Goal: Task Accomplishment & Management: Use online tool/utility

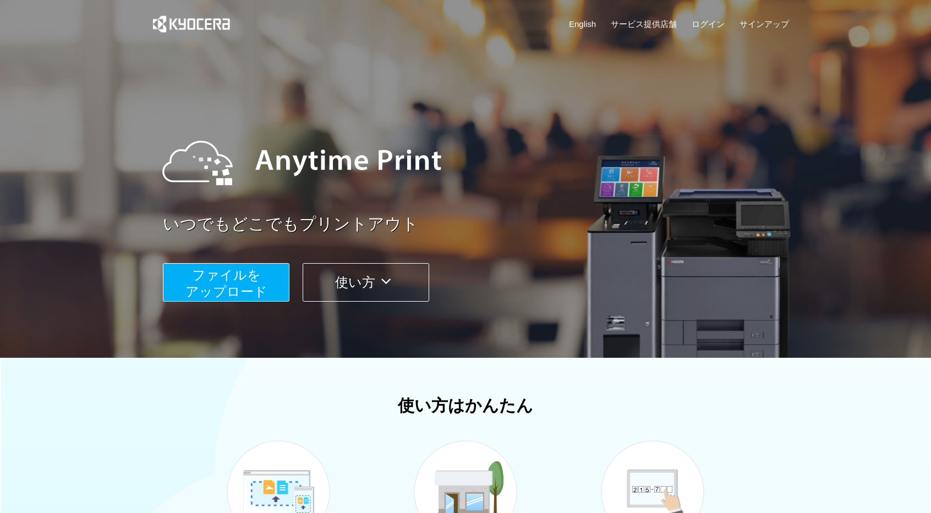
click at [216, 285] on span "ファイルを ​​アップロード" at bounding box center [227, 283] width 82 height 31
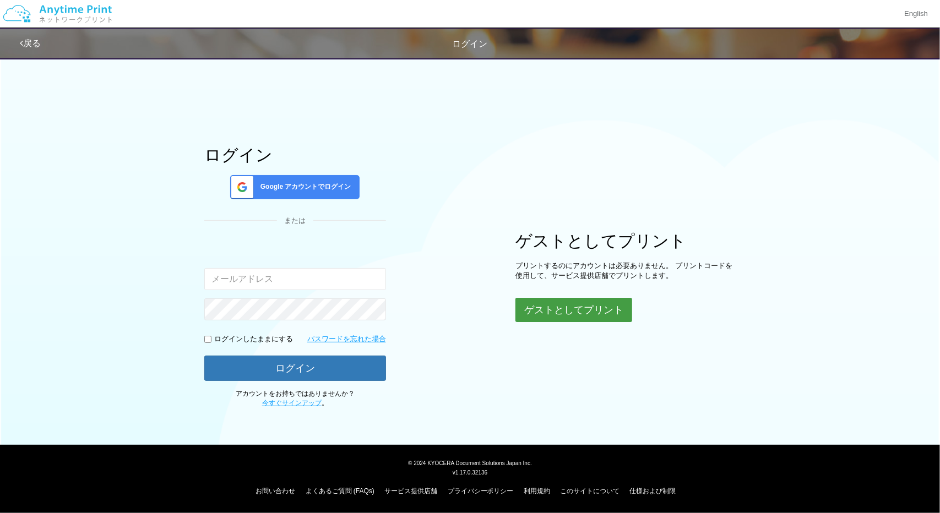
click at [595, 315] on button "ゲストとしてプリント" at bounding box center [573, 310] width 117 height 24
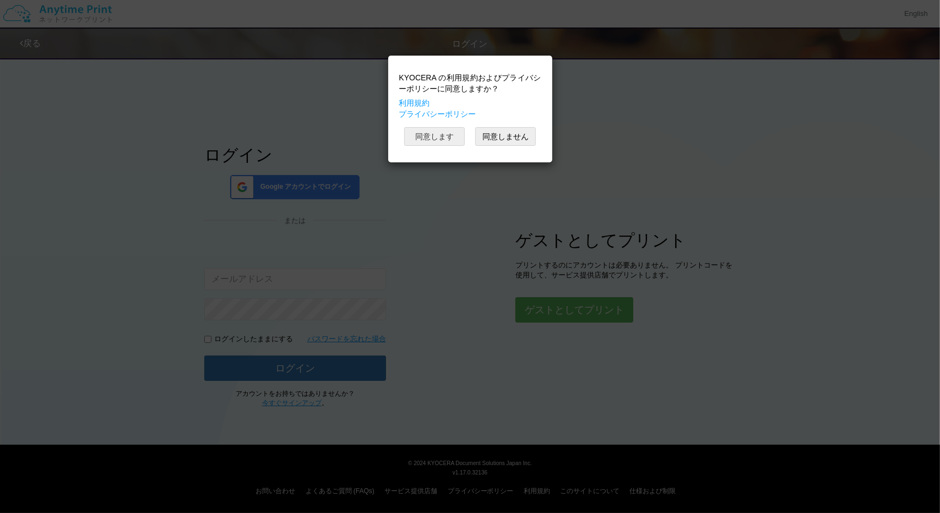
click at [438, 135] on button "同意します" at bounding box center [434, 136] width 61 height 19
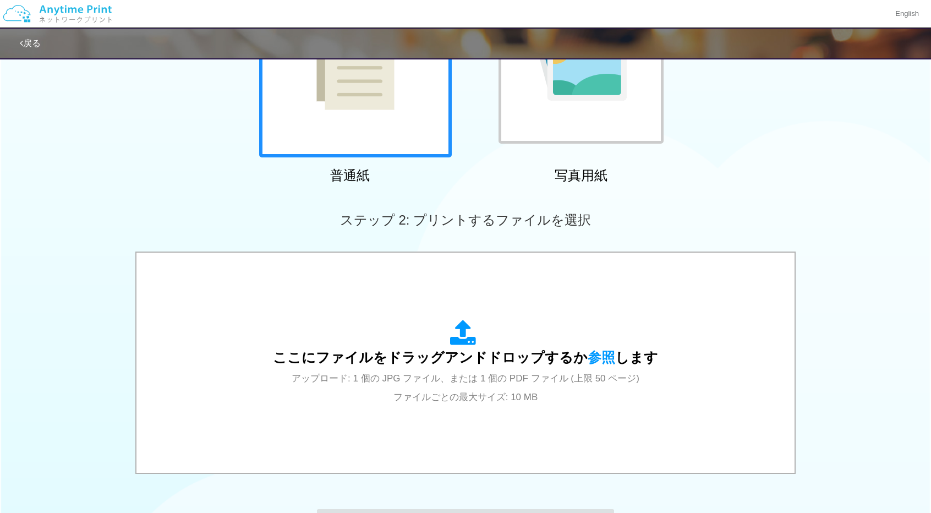
scroll to position [183, 0]
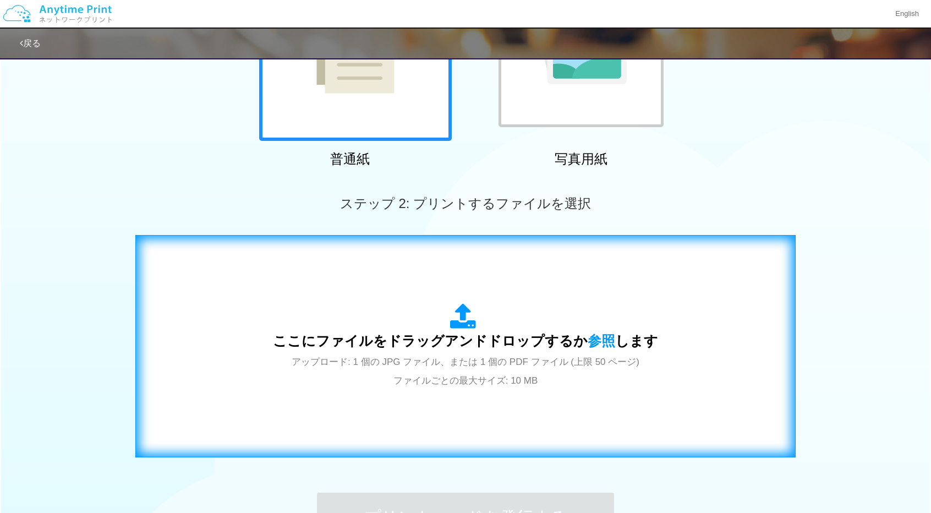
click at [462, 325] on icon at bounding box center [465, 317] width 31 height 28
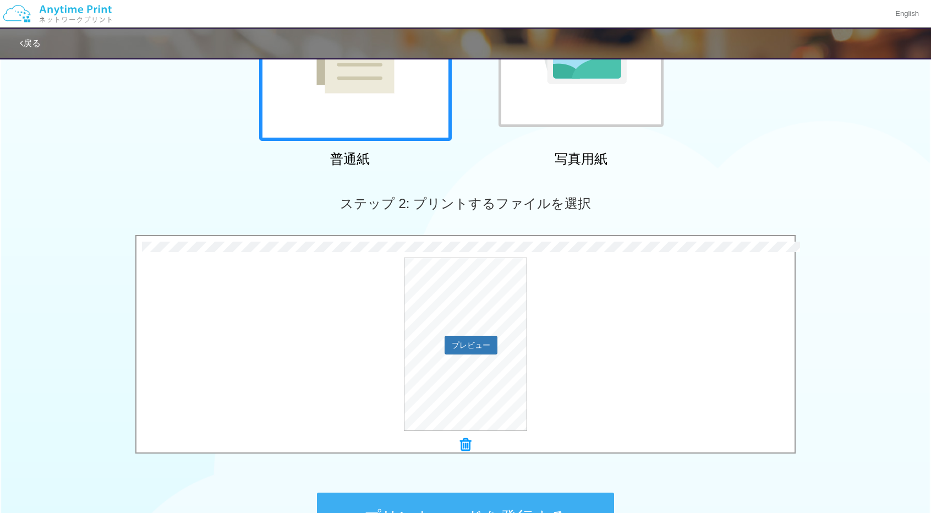
scroll to position [324, 0]
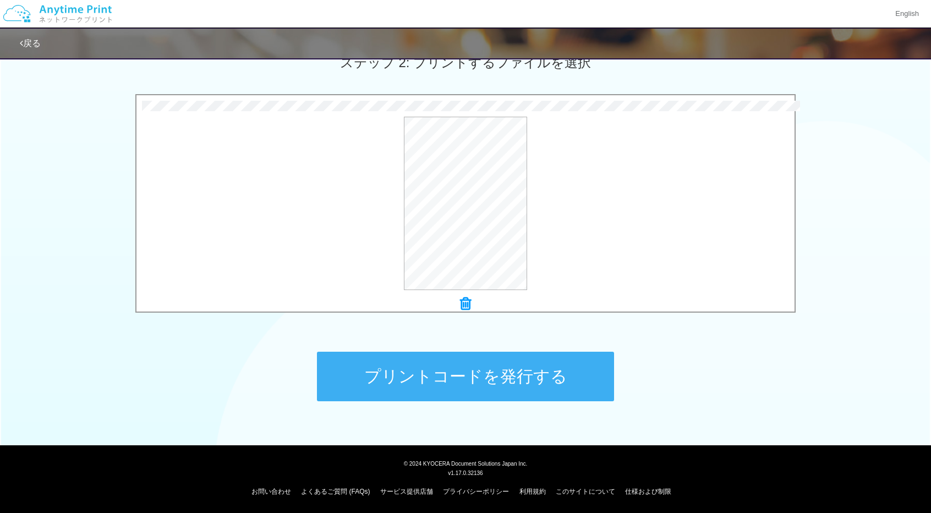
click at [504, 379] on button "プリントコードを発行する" at bounding box center [465, 377] width 297 height 50
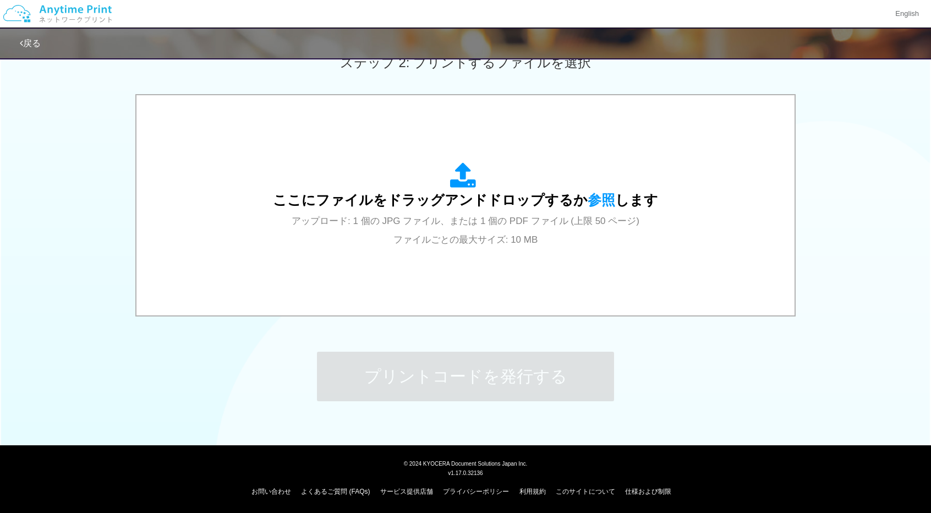
scroll to position [0, 0]
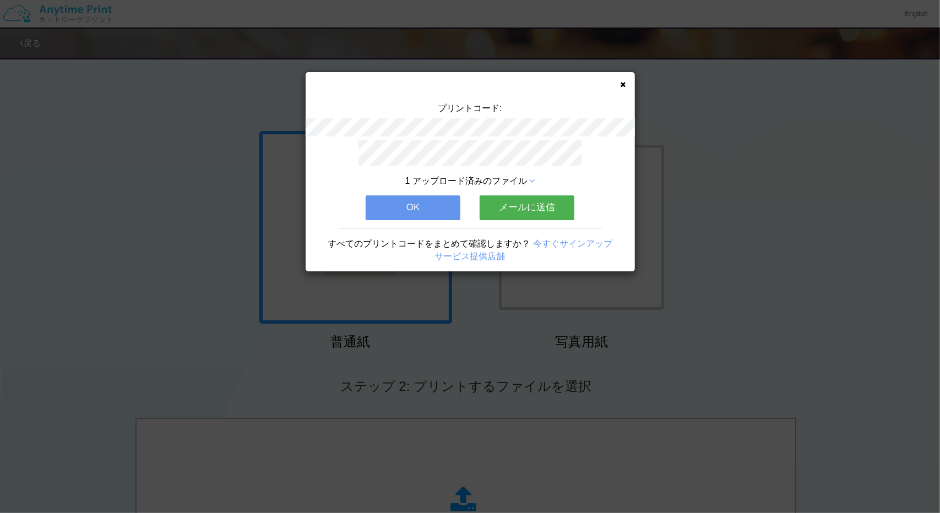
click at [54, 270] on div "プリントコード: 1 アップロード済みのファイル OK メールに送信 すべてのプリントコードをまとめて確認しますか？ 今すぐサインアップ サービス提供店舗" at bounding box center [470, 256] width 940 height 513
click at [413, 201] on button "OK" at bounding box center [413, 207] width 95 height 24
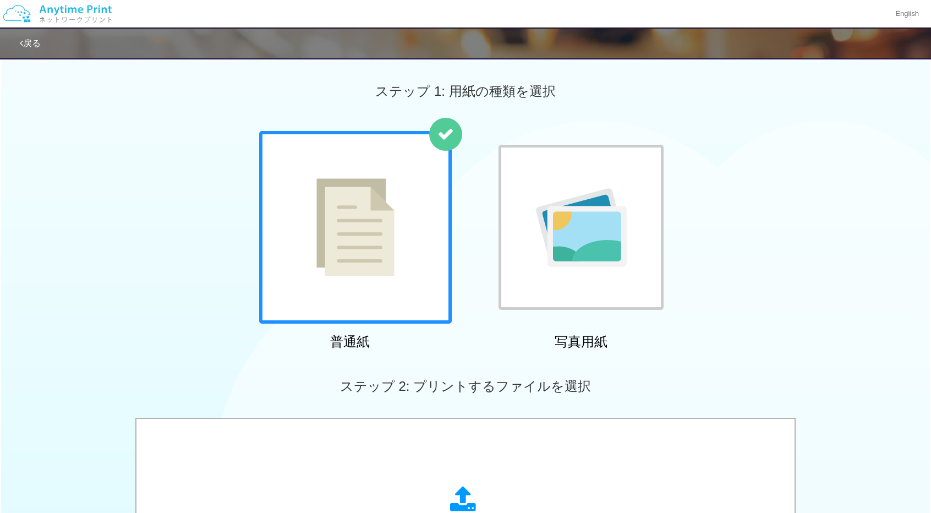
click at [25, 43] on link "戻る" at bounding box center [30, 43] width 21 height 9
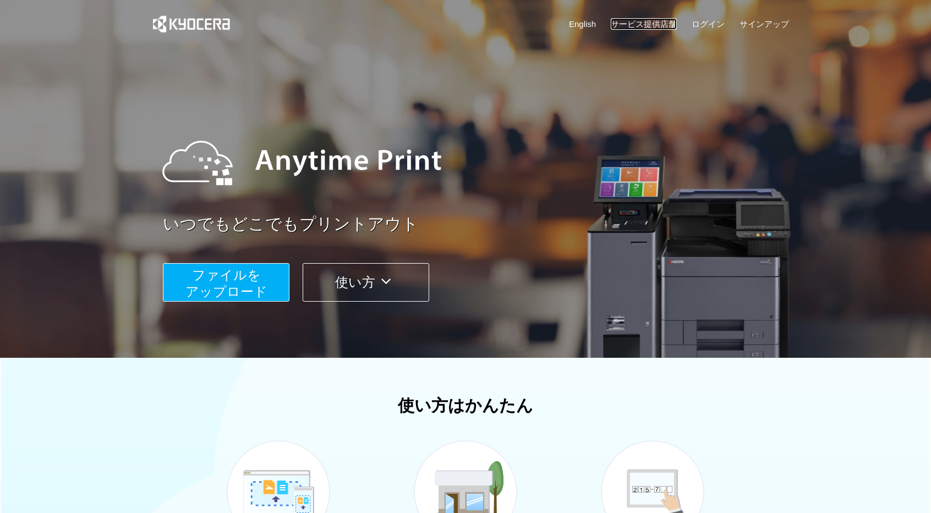
click at [655, 24] on link "サービス提供店舗" at bounding box center [644, 24] width 66 height 12
